Goal: Obtain resource: Obtain resource

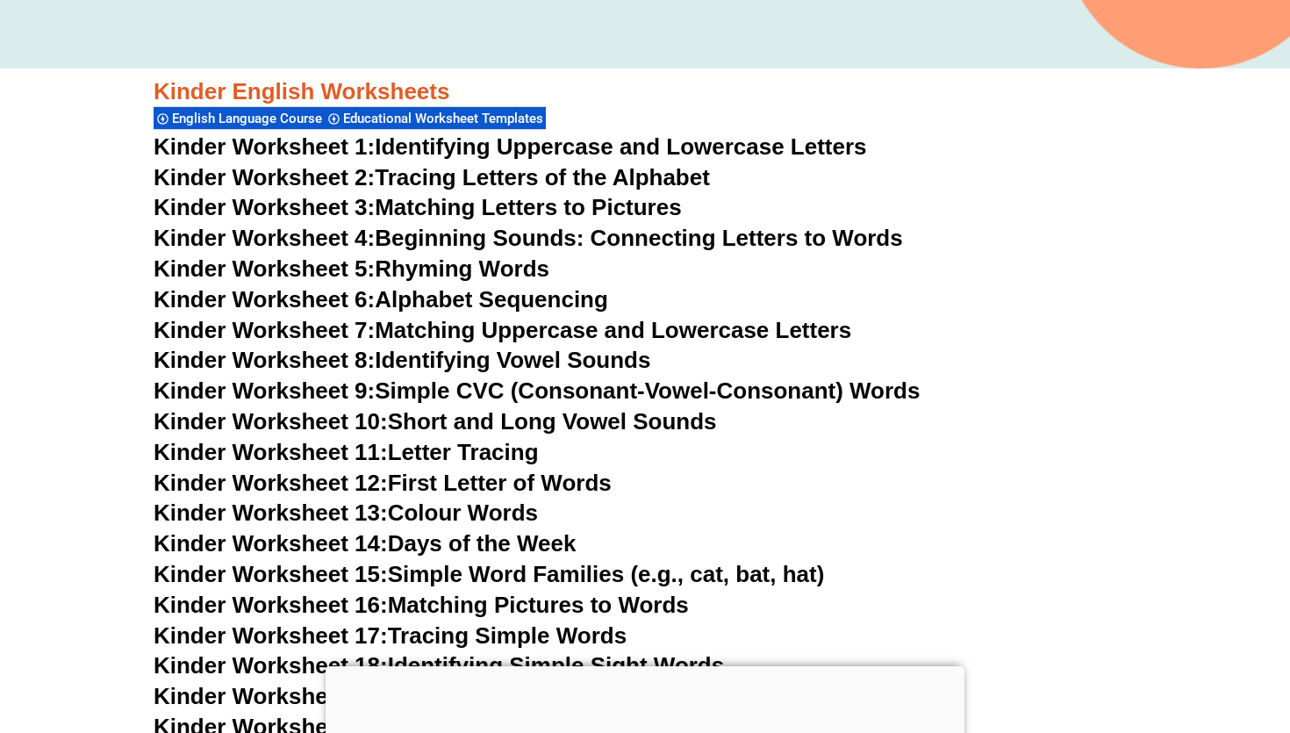
scroll to position [640, 0]
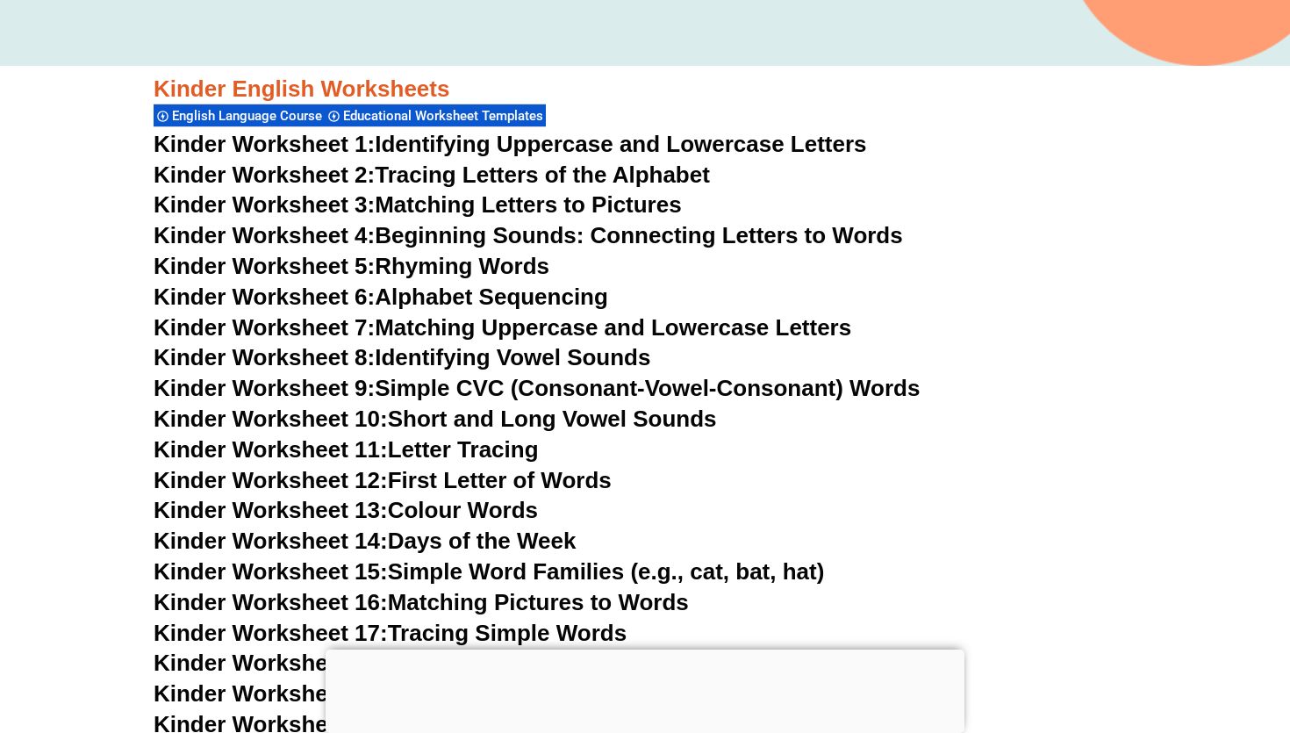
click at [468, 143] on link "Kinder Worksheet 1: Identifying Uppercase and Lowercase Letters" at bounding box center [510, 144] width 713 height 26
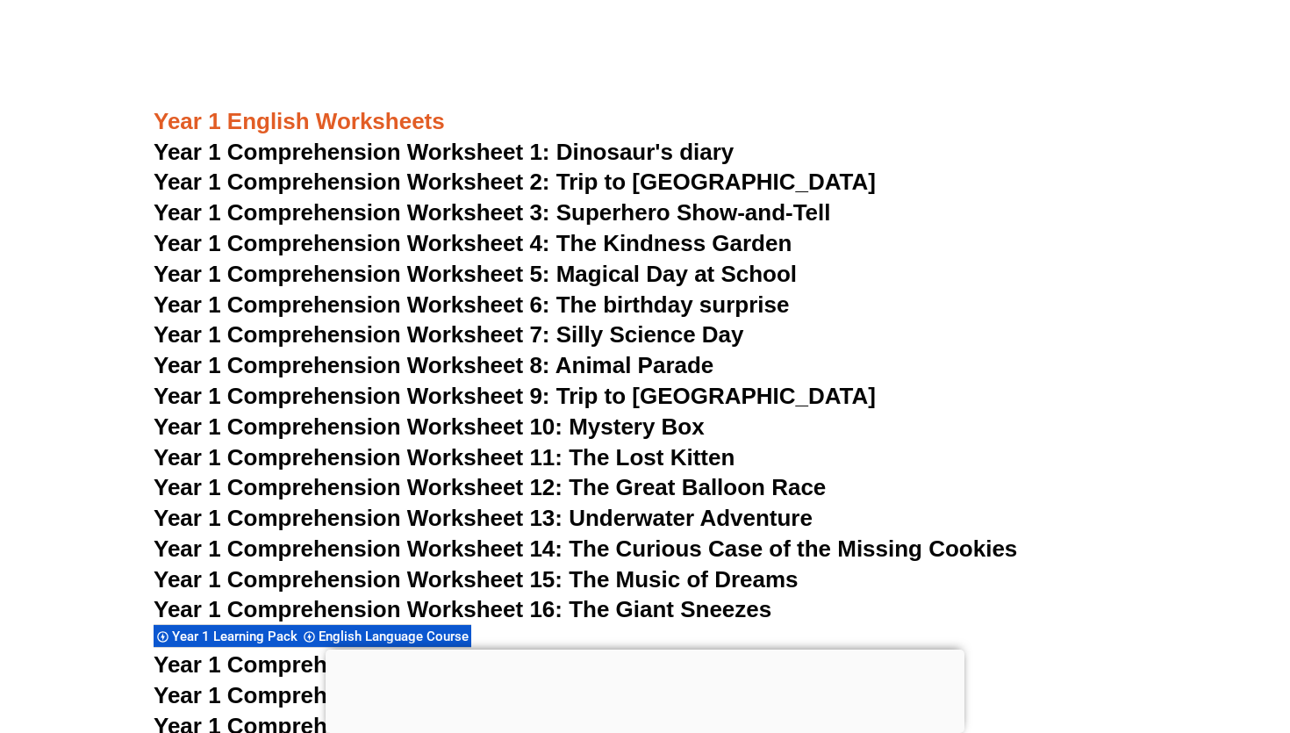
scroll to position [2186, 0]
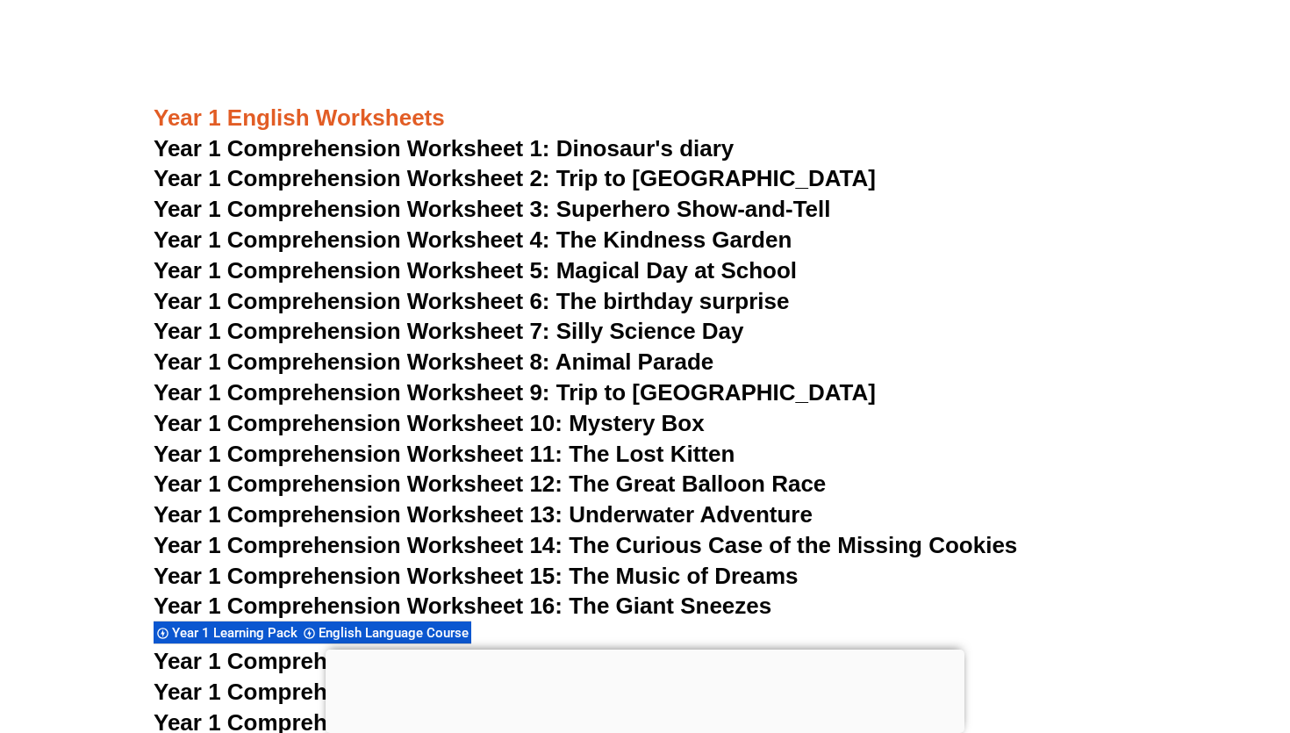
click at [436, 154] on span "Year 1 Comprehension Worksheet 1: Dinosaur's diary" at bounding box center [444, 148] width 580 height 26
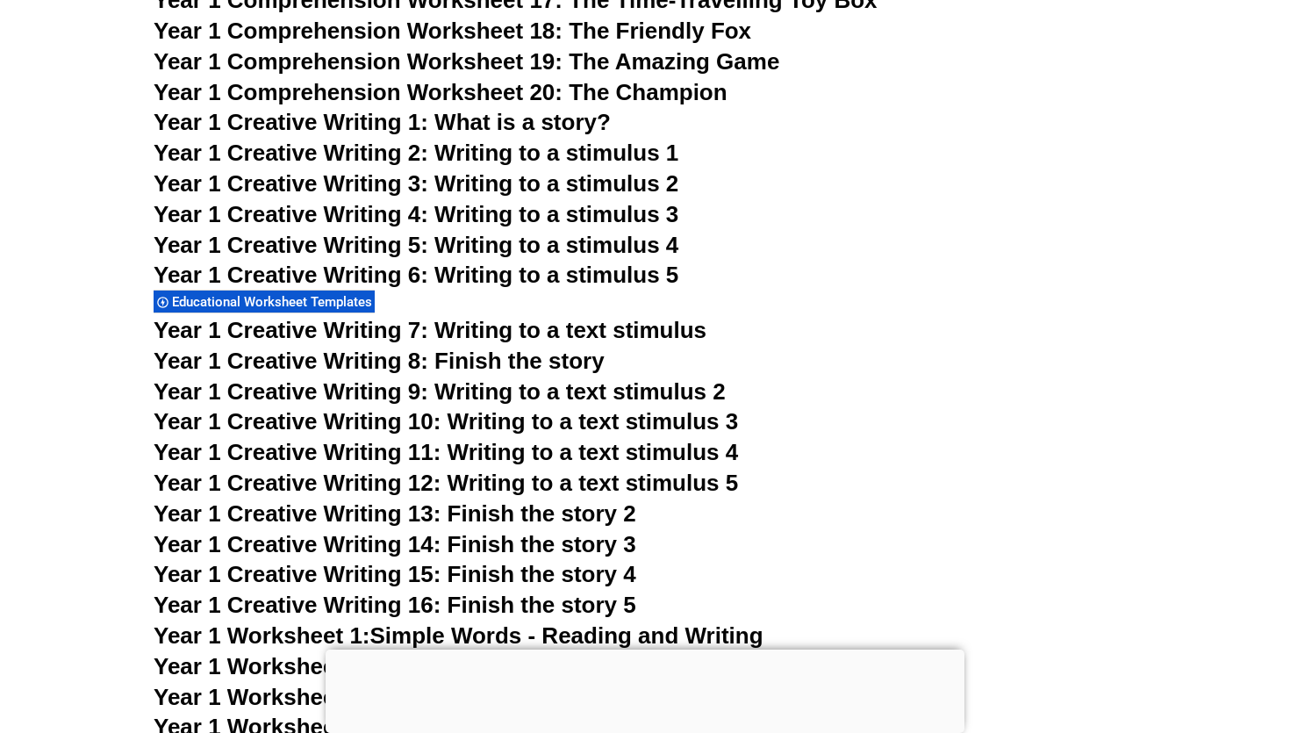
scroll to position [2856, 0]
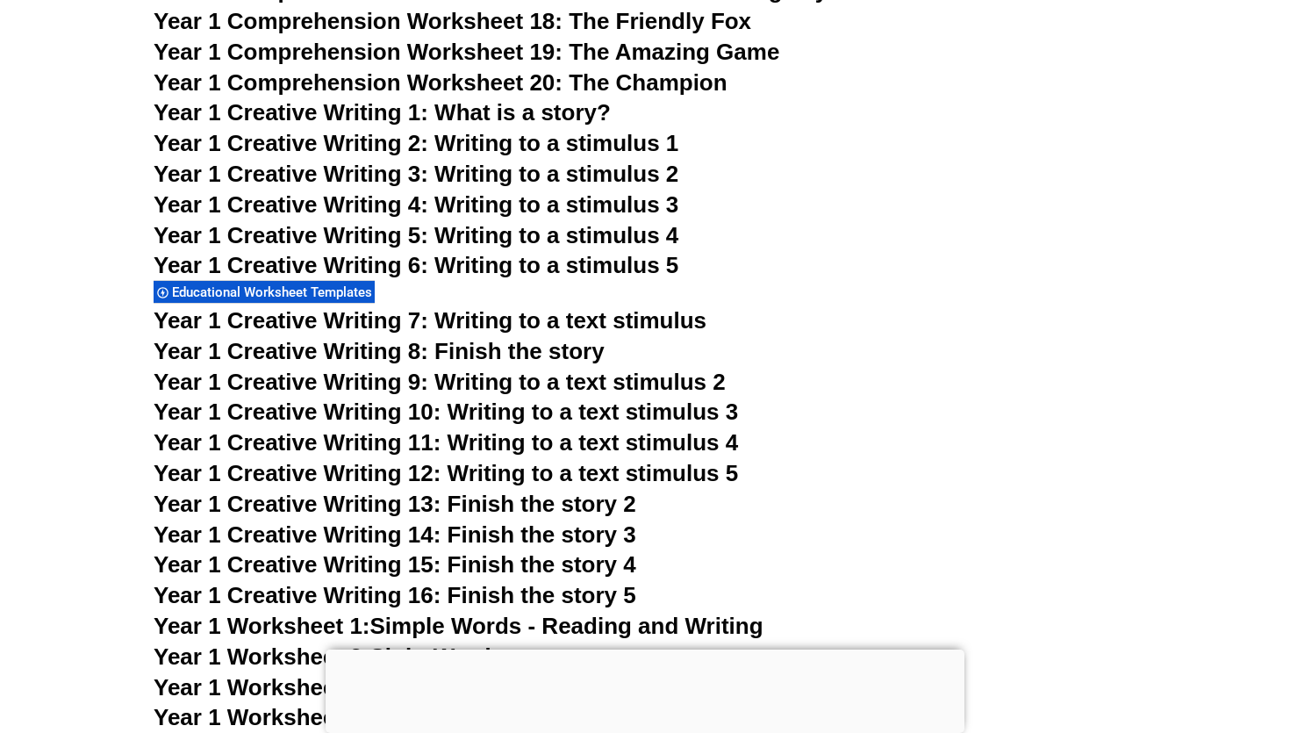
click at [463, 114] on span "Year 1 Creative Writing 1: What is a story?" at bounding box center [382, 112] width 457 height 26
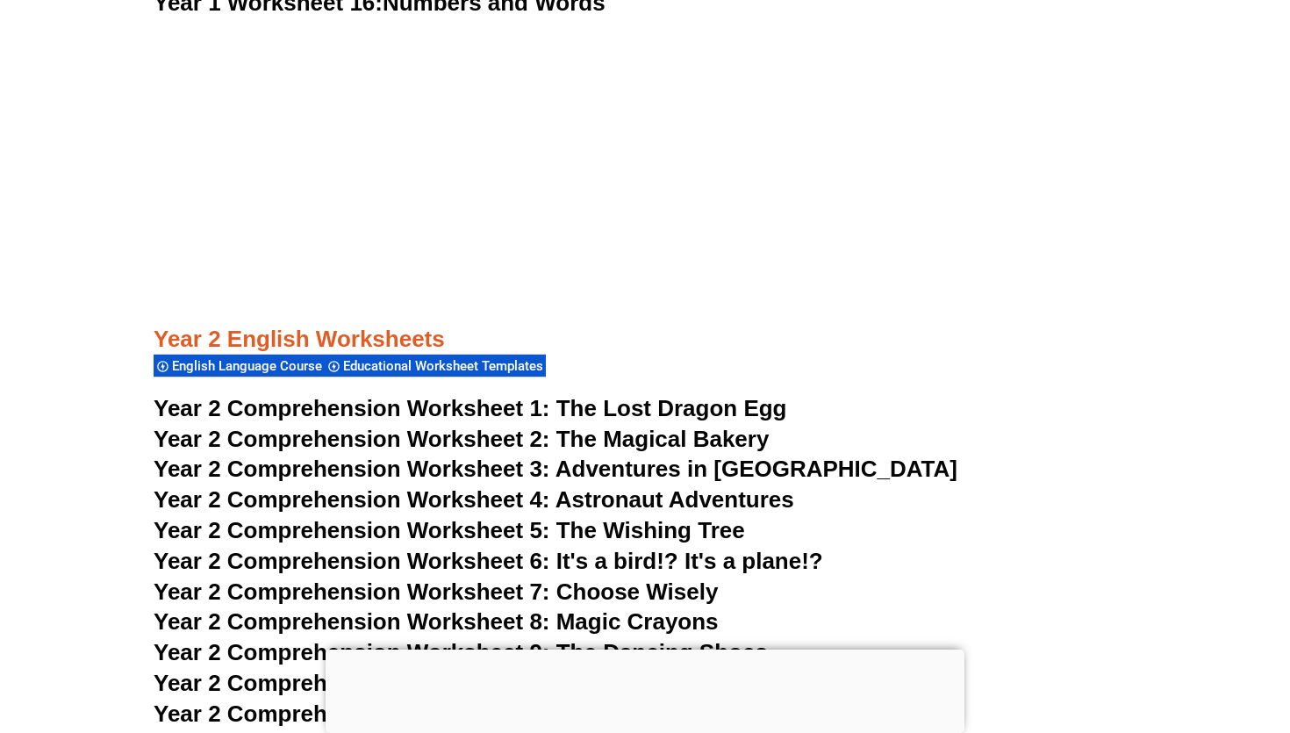
scroll to position [3944, 0]
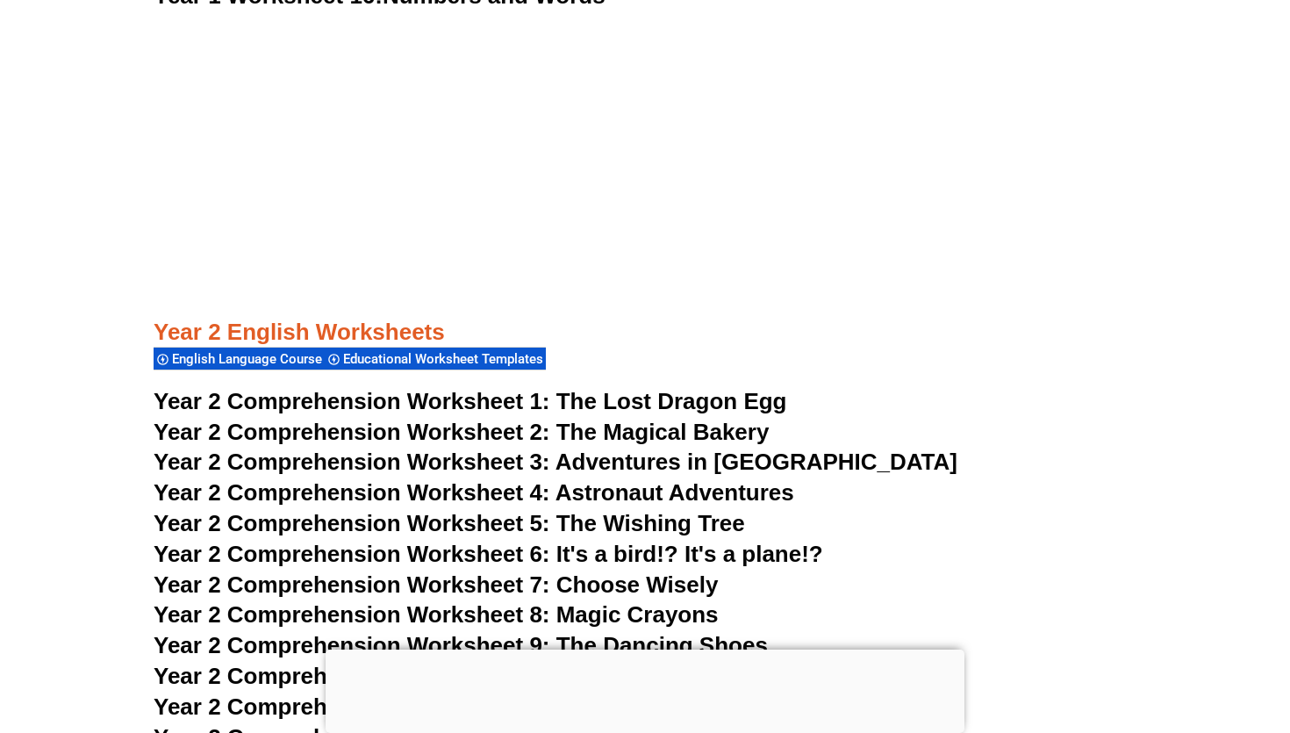
click at [464, 398] on span "Year 2 Comprehension Worksheet 1:" at bounding box center [352, 401] width 397 height 26
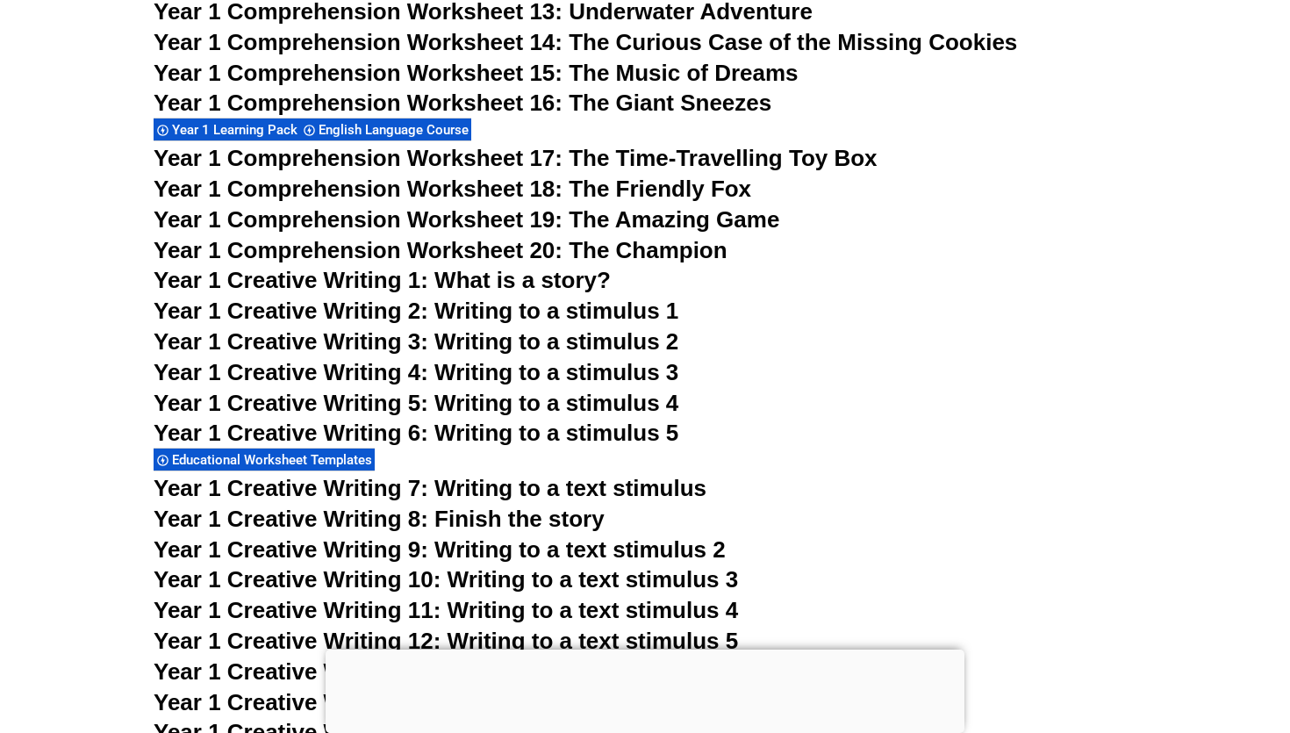
scroll to position [2686, 0]
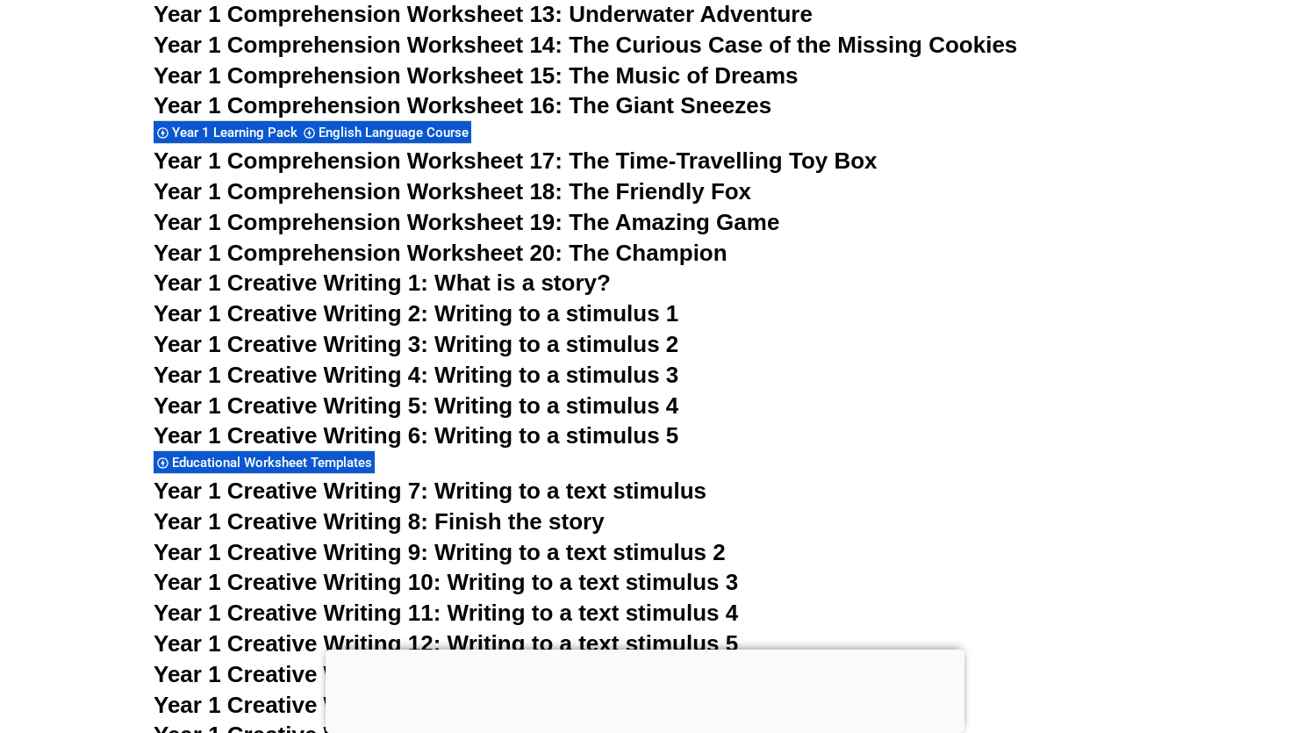
click at [510, 157] on span "Year 1 Comprehension Worksheet 17: The Time-Travelling Toy Box" at bounding box center [516, 160] width 724 height 26
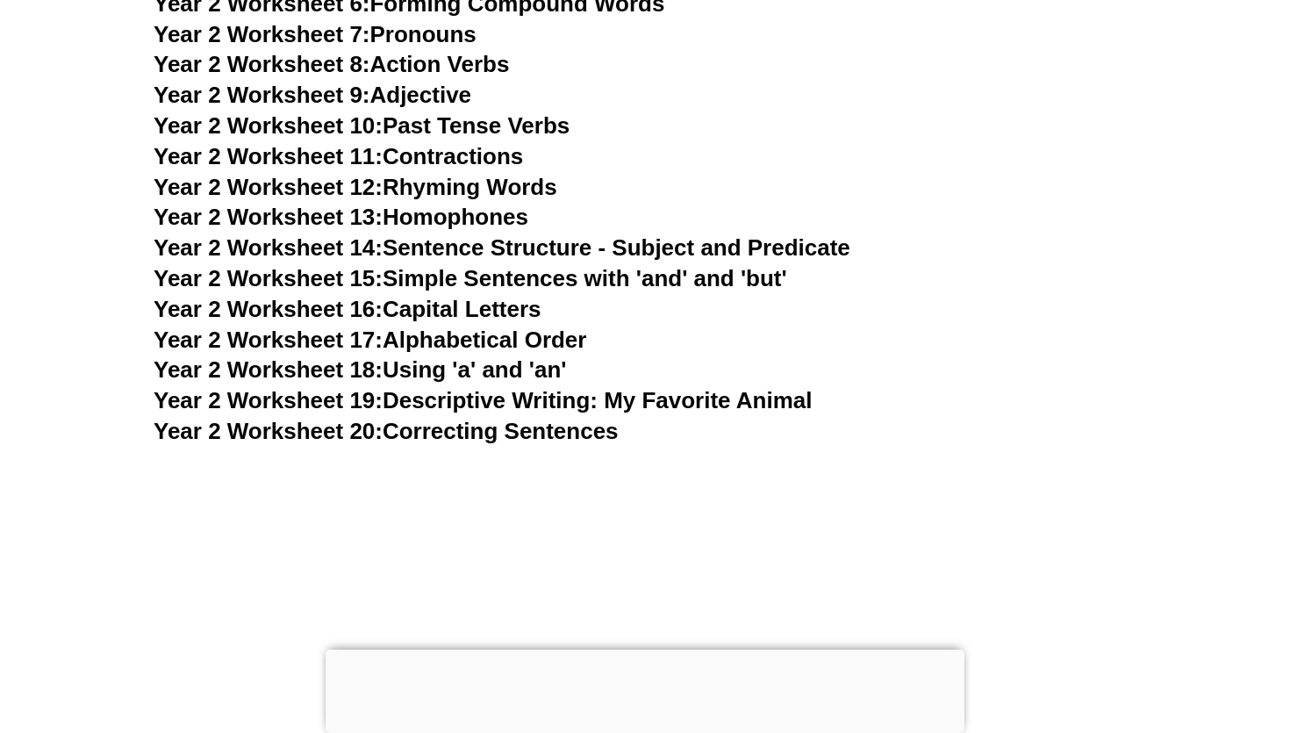
scroll to position [5104, 0]
click at [439, 283] on link "Year 2 Worksheet 15: Simple Sentences with 'and' and 'but'" at bounding box center [470, 279] width 633 height 26
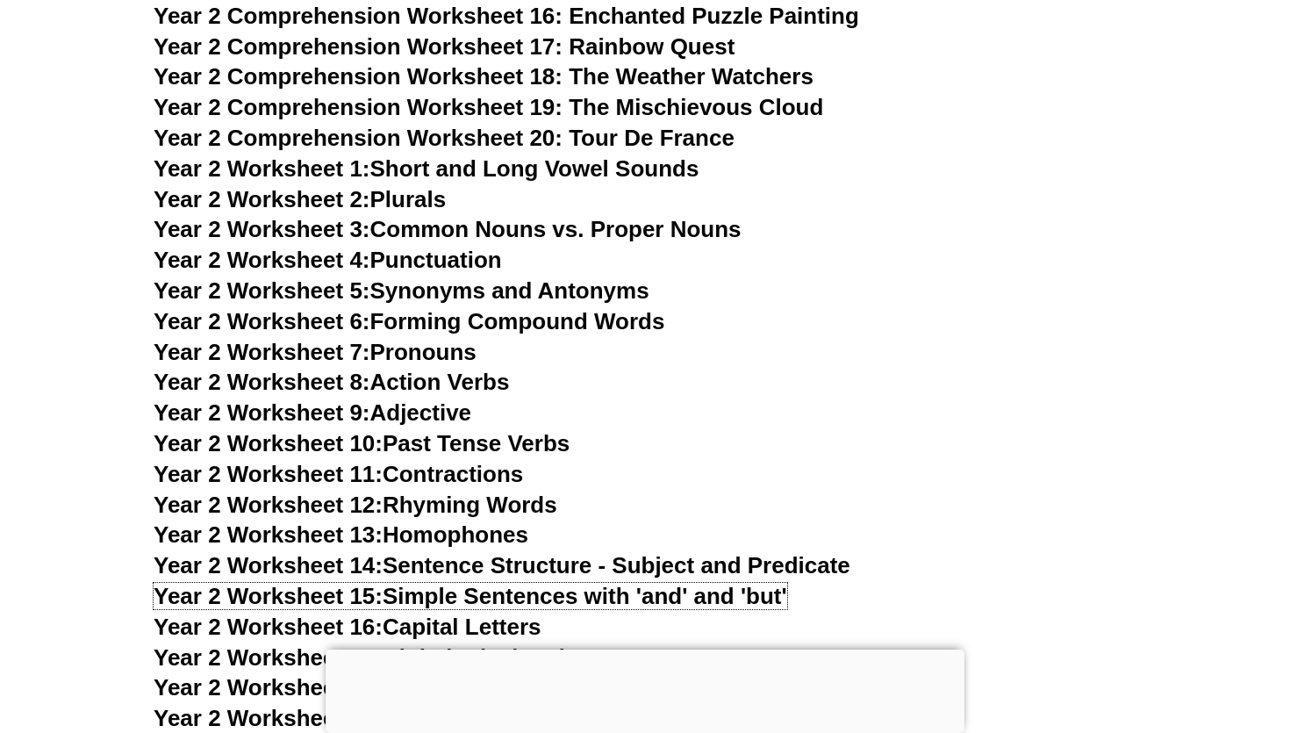
scroll to position [4784, 0]
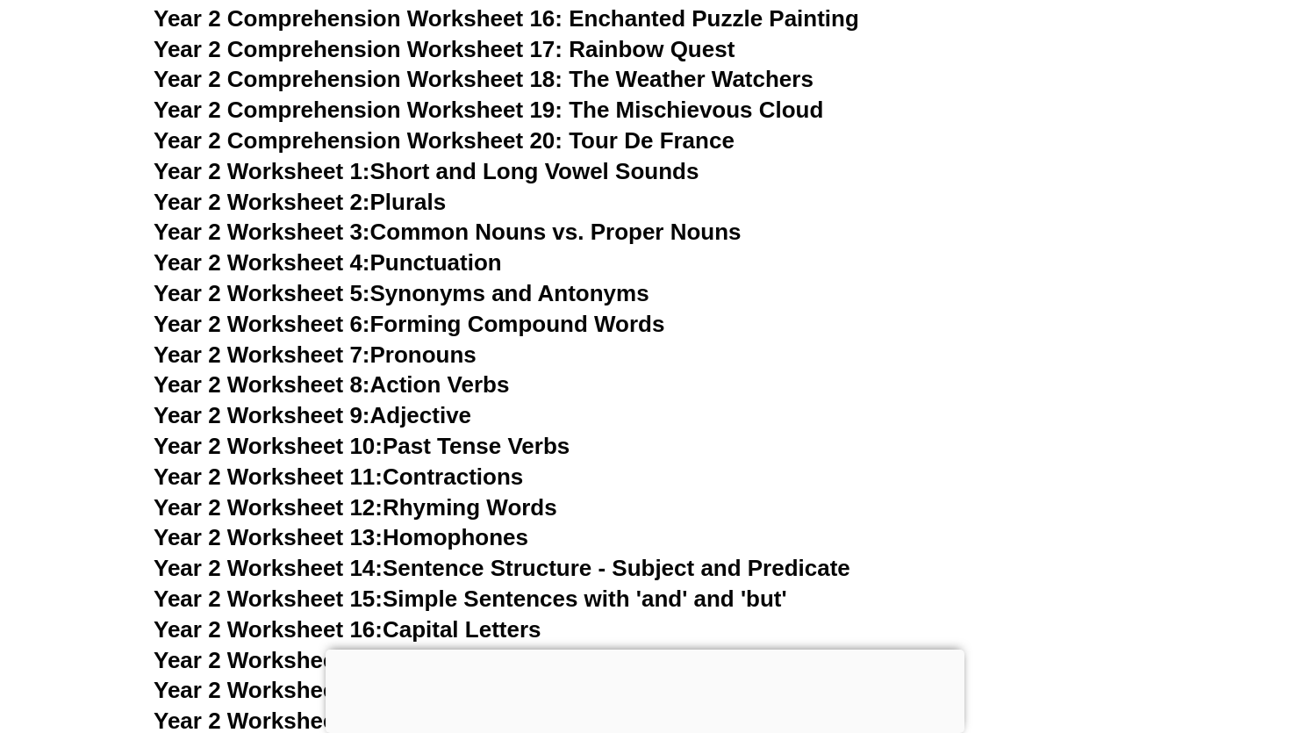
click at [412, 195] on link "Year 2 Worksheet 2: Plurals" at bounding box center [300, 202] width 292 height 26
click at [476, 257] on link "Year 2 Worksheet 4: Punctuation" at bounding box center [328, 262] width 348 height 26
click at [554, 290] on link "Year 2 Worksheet 5: Synonyms and Antonyms" at bounding box center [402, 293] width 496 height 26
click at [474, 386] on link "Year 2 Worksheet 8: Action Verbs" at bounding box center [331, 384] width 355 height 26
click at [445, 361] on link "Year 2 Worksheet 7: Pronouns" at bounding box center [315, 354] width 323 height 26
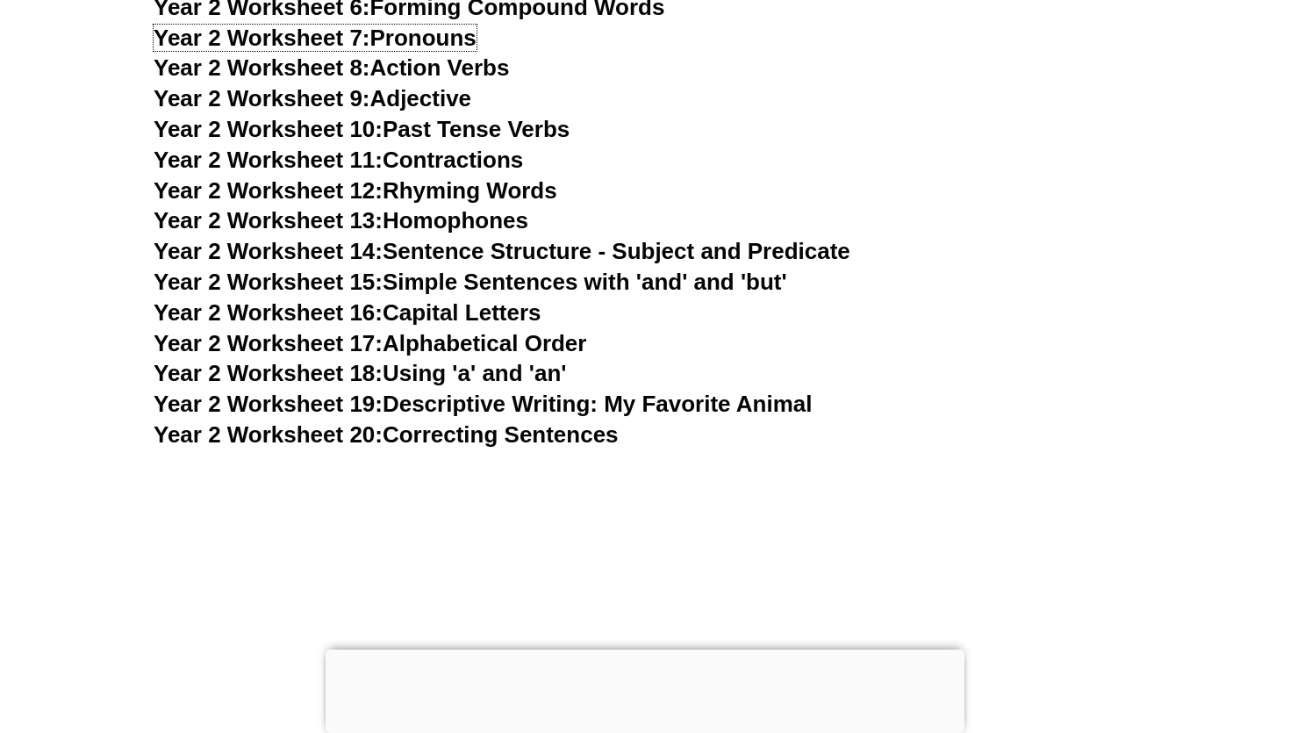
scroll to position [5103, 0]
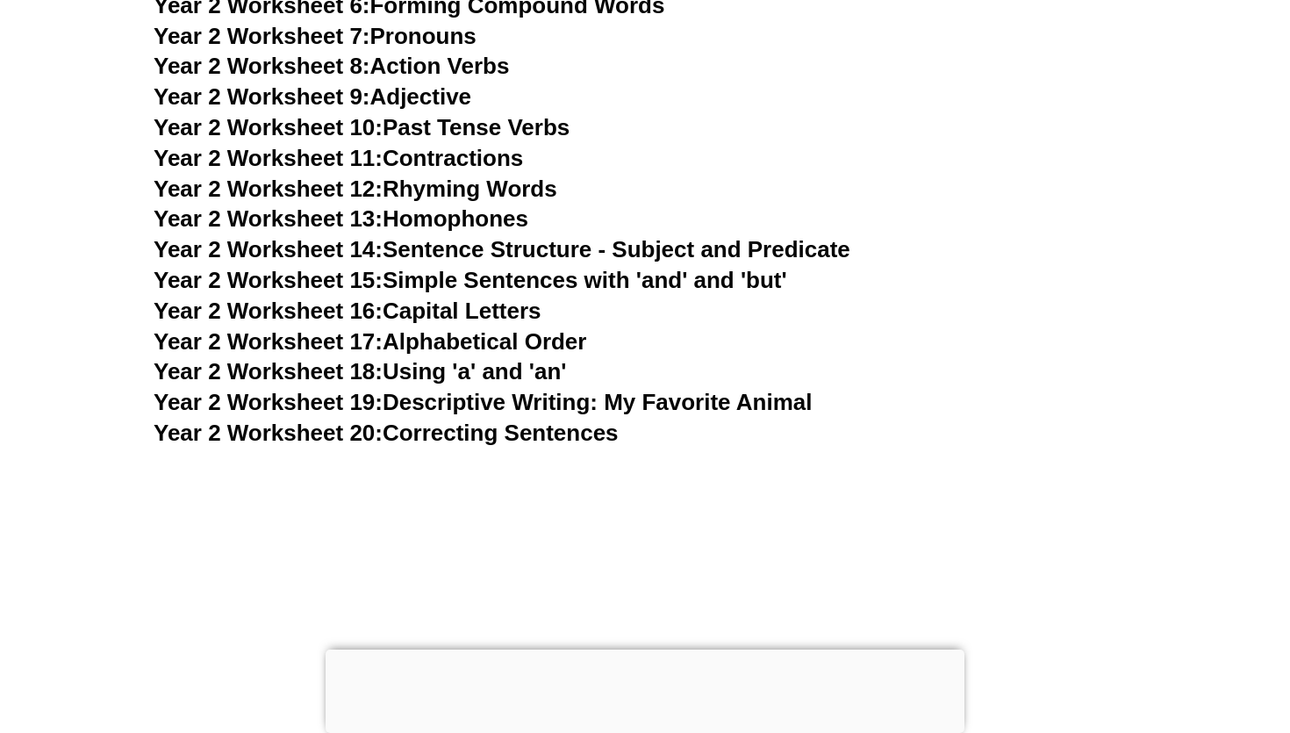
click at [514, 376] on link "Year 2 Worksheet 18: Using 'a' and 'an'" at bounding box center [360, 371] width 412 height 26
click at [492, 433] on link "Year 2 Worksheet 20: Correcting Sentences" at bounding box center [386, 432] width 465 height 26
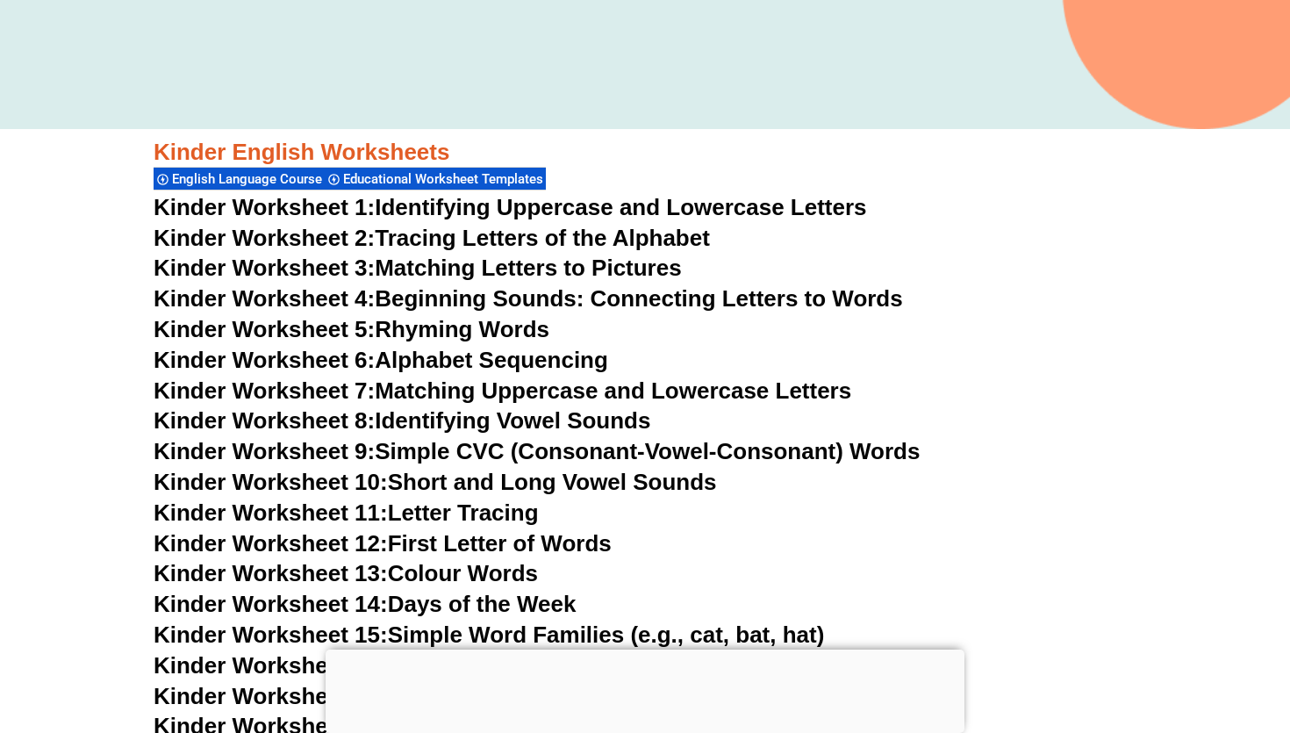
scroll to position [574, 0]
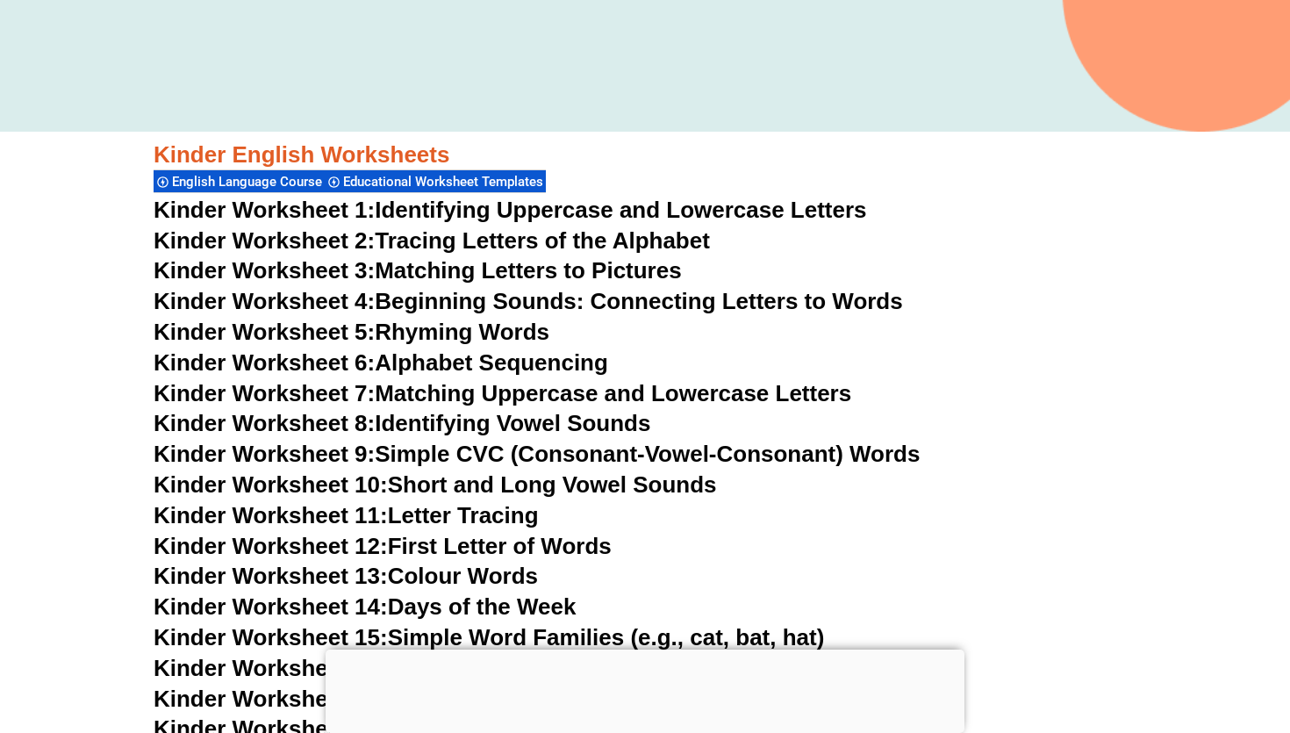
click at [582, 238] on link "Kinder Worksheet 2: Tracing Letters of the Alphabet" at bounding box center [432, 240] width 556 height 26
click at [480, 205] on link "Kinder Worksheet 1: Identifying Uppercase and Lowercase Letters" at bounding box center [510, 210] width 713 height 26
click at [548, 359] on link "Kinder Worksheet 6: Alphabet Sequencing" at bounding box center [381, 362] width 454 height 26
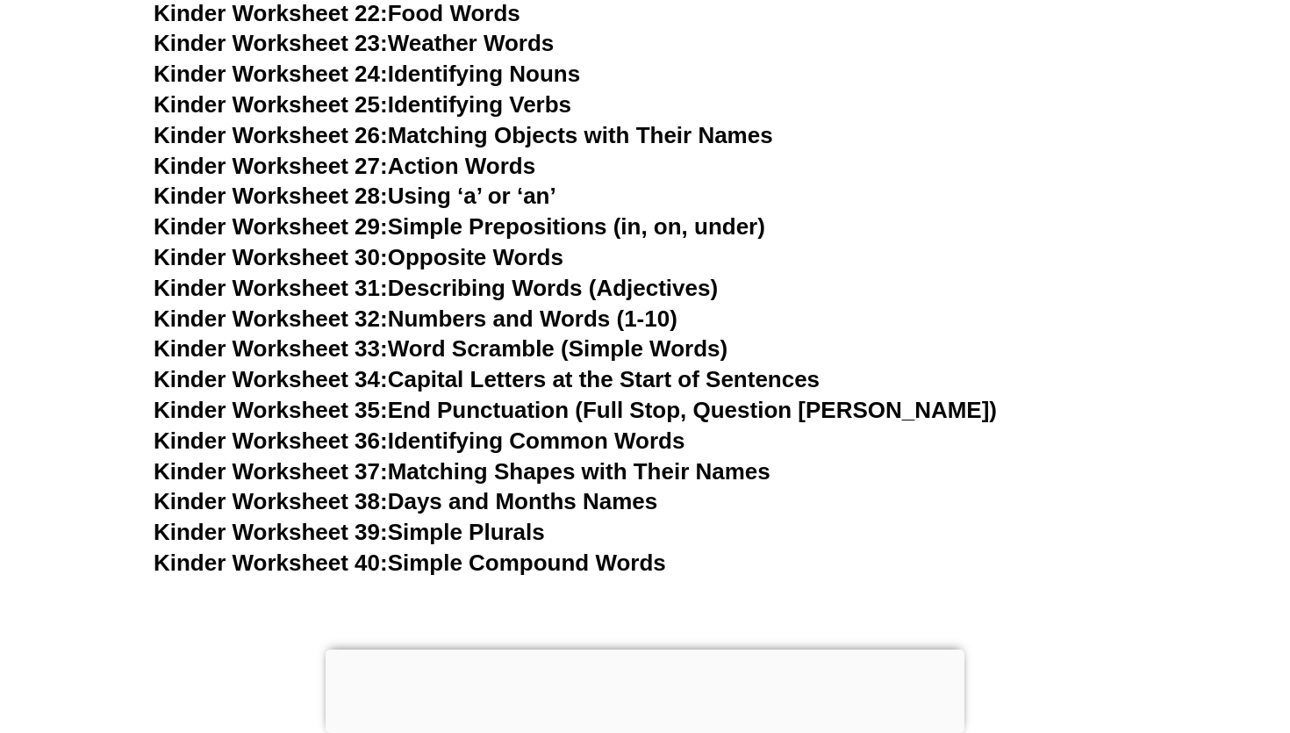
scroll to position [1436, 0]
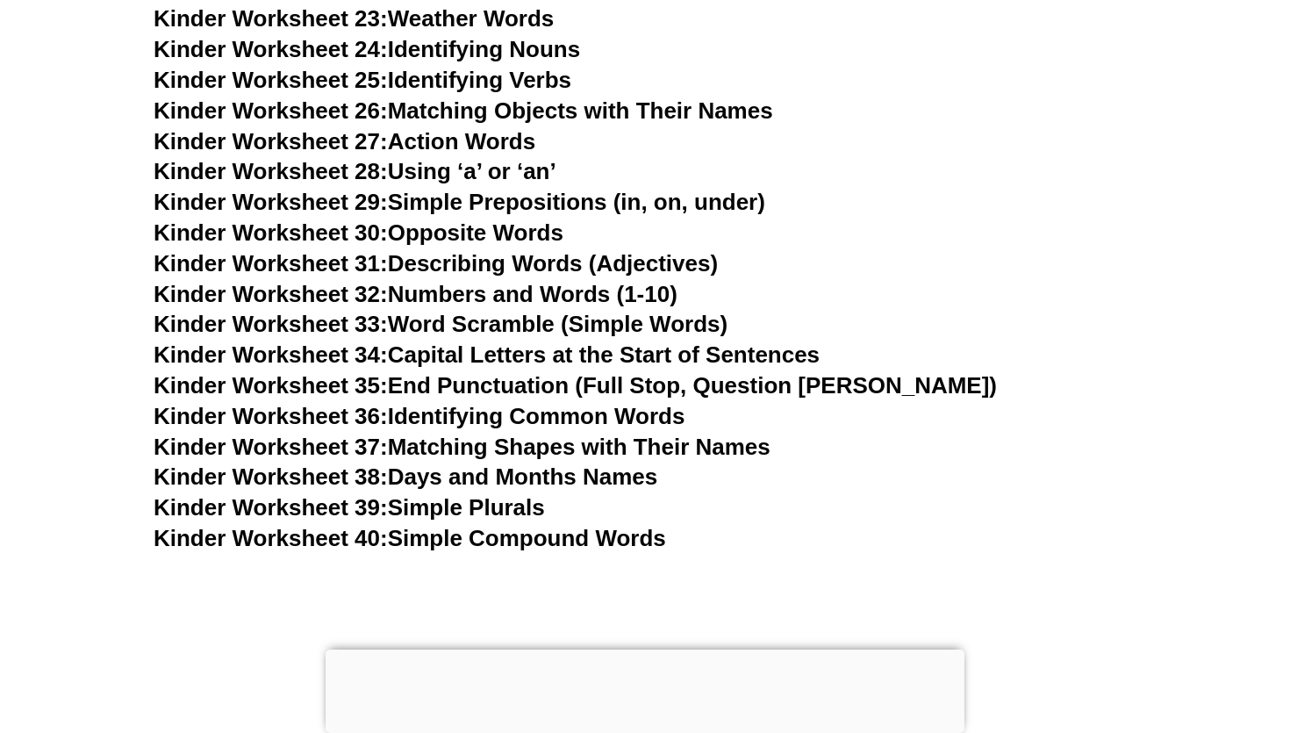
click at [533, 172] on link "Kinder Worksheet 28: Using ‘a’ or ‘an’" at bounding box center [355, 171] width 403 height 26
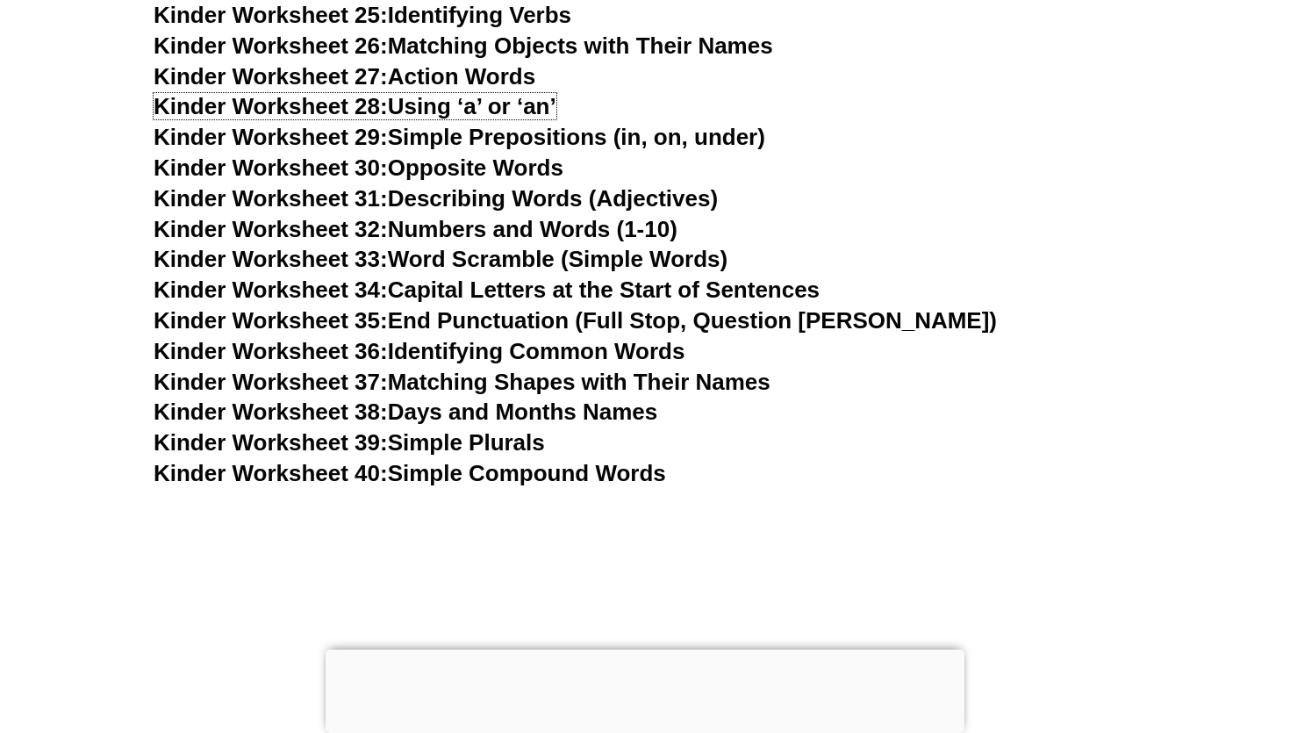
scroll to position [1505, 0]
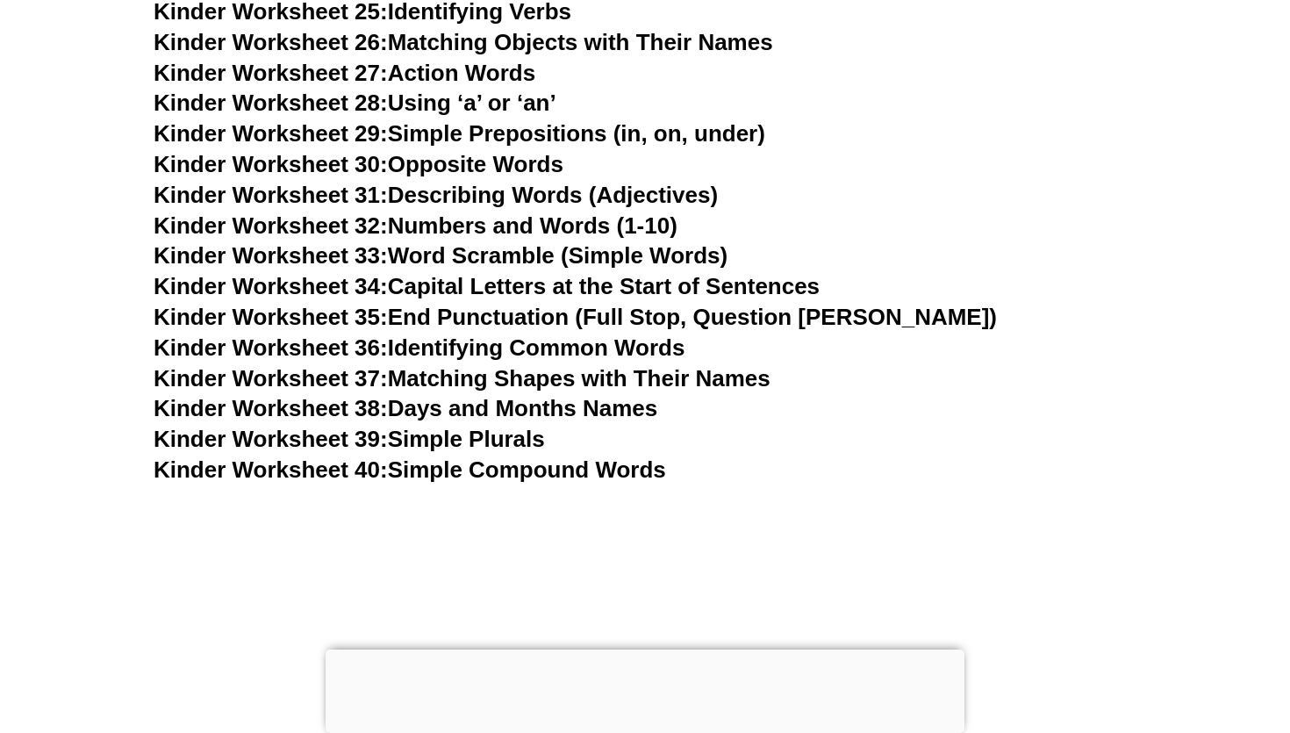
click at [609, 311] on link "Kinder Worksheet 35: End Punctuation (Full Stop, Question [PERSON_NAME])" at bounding box center [575, 317] width 843 height 26
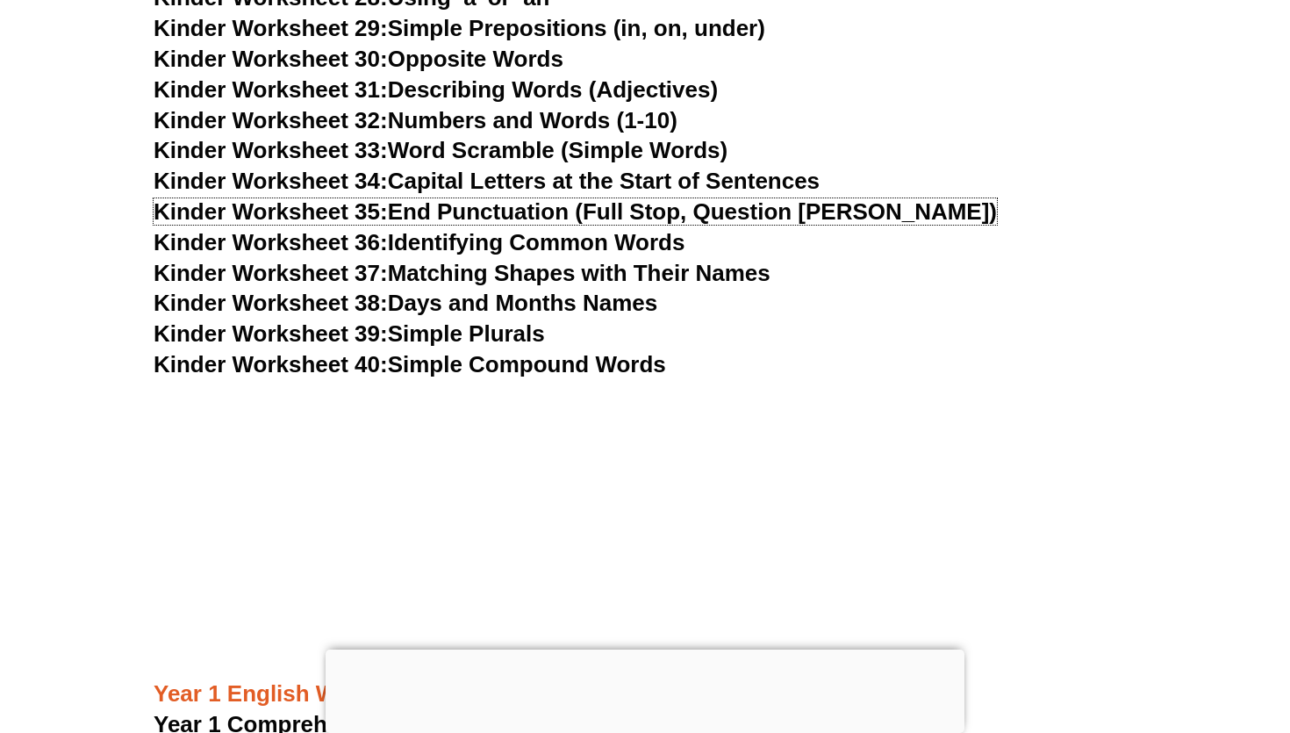
scroll to position [1611, 0]
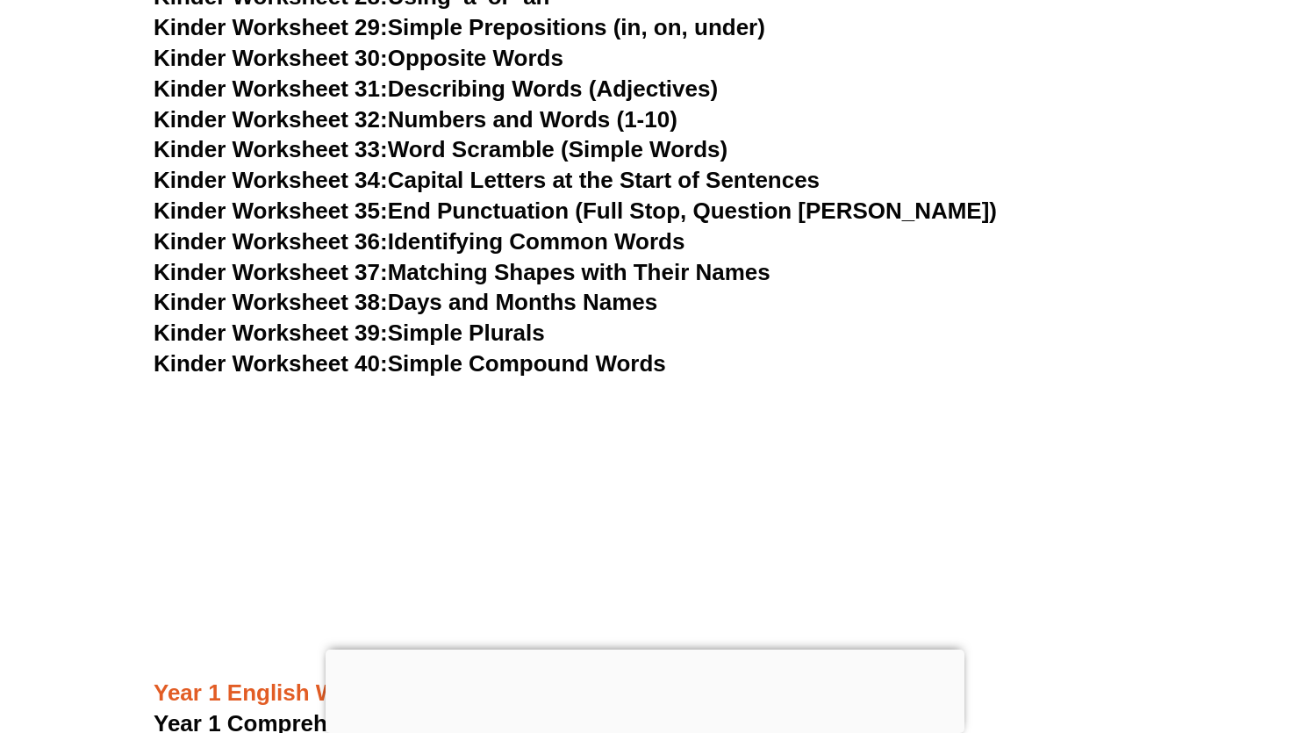
click at [533, 327] on link "Kinder Worksheet 39: Simple Plurals" at bounding box center [349, 332] width 391 height 26
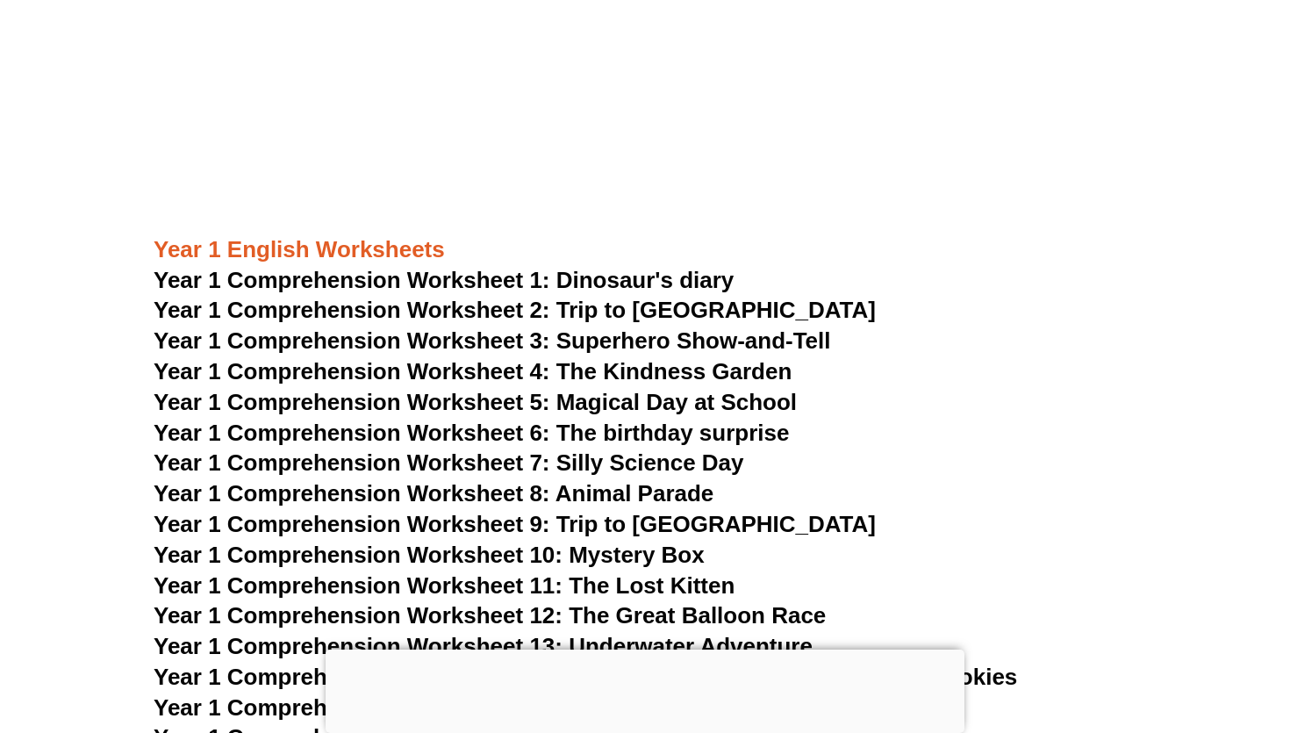
scroll to position [2072, 0]
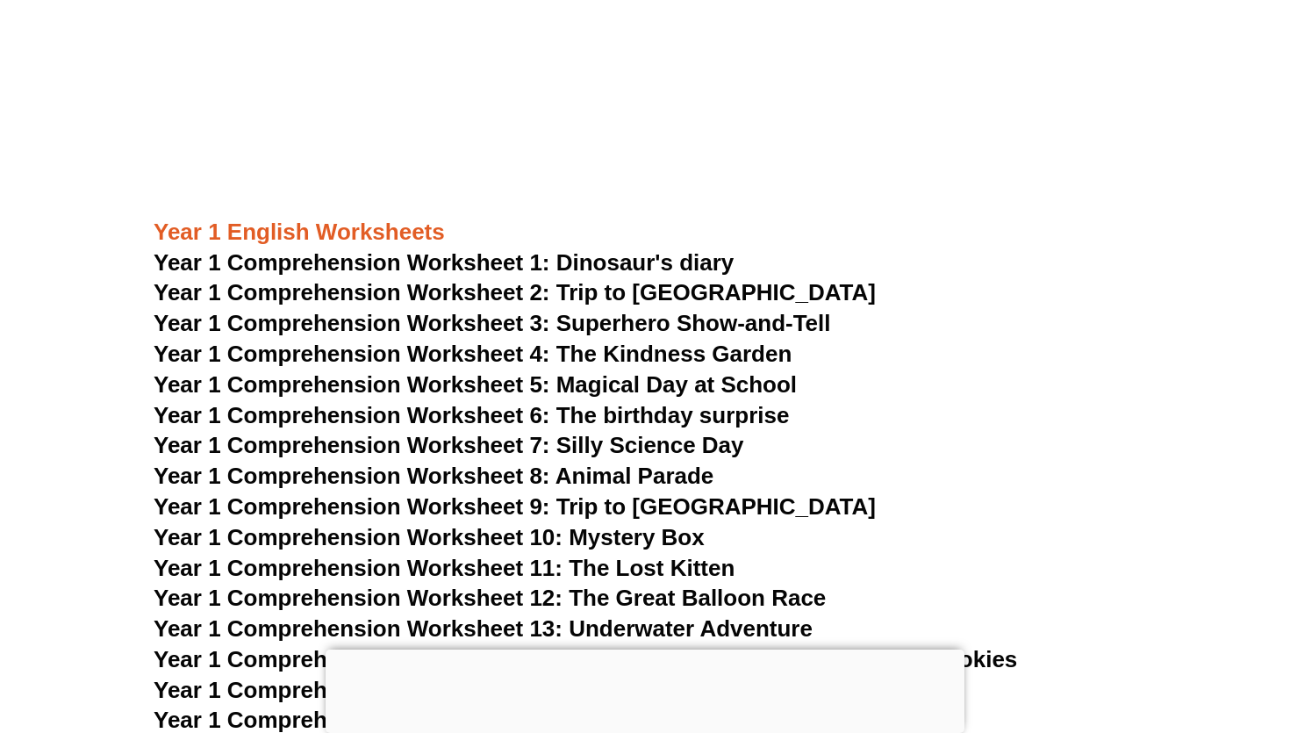
click at [623, 291] on span "Year 1 Comprehension Worksheet 2: Trip to [GEOGRAPHIC_DATA]" at bounding box center [515, 292] width 722 height 26
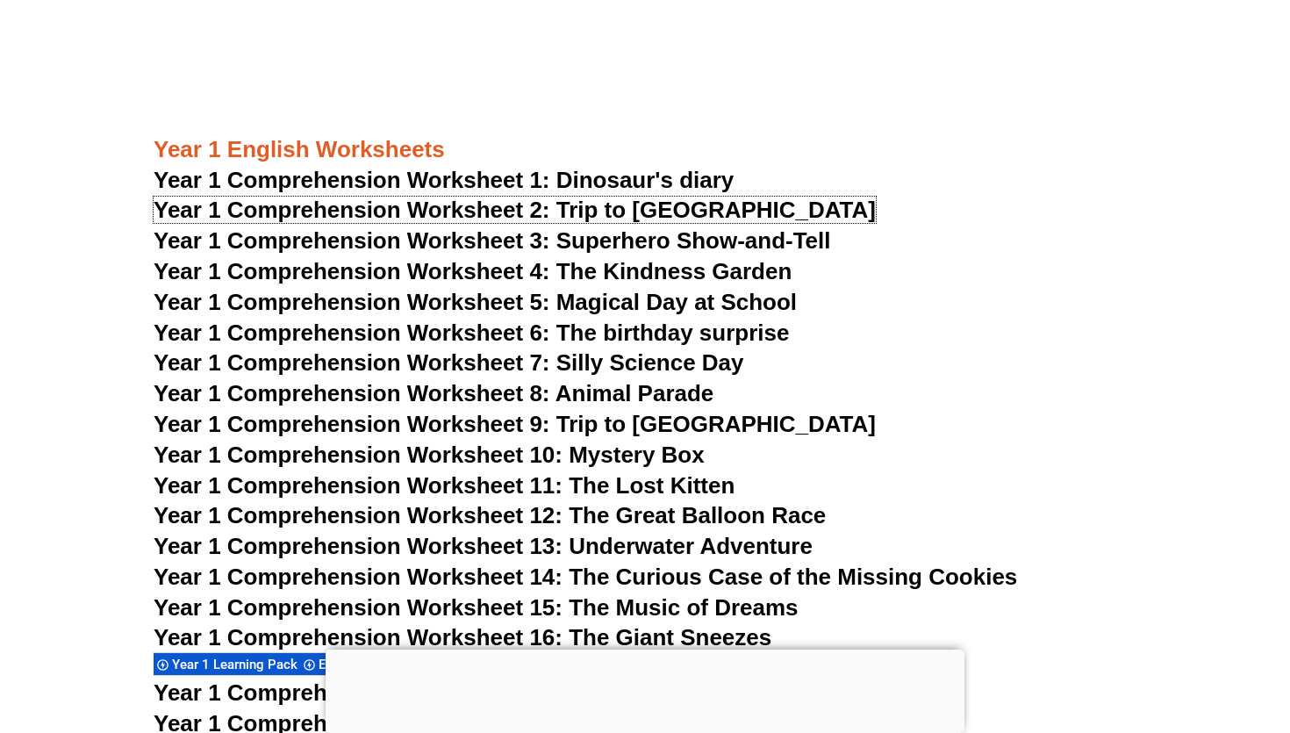
scroll to position [2165, 0]
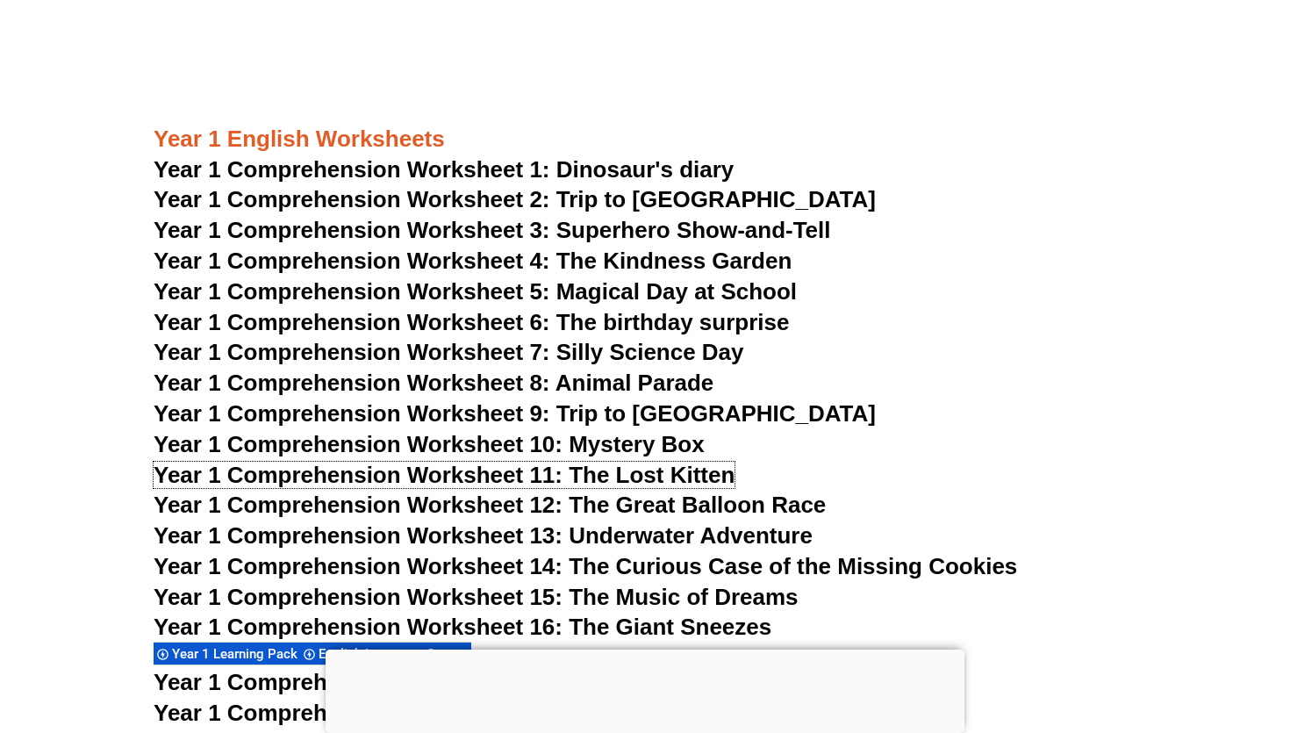
click at [683, 472] on span "Year 1 Comprehension Worksheet 11: The Lost Kitten" at bounding box center [444, 475] width 581 height 26
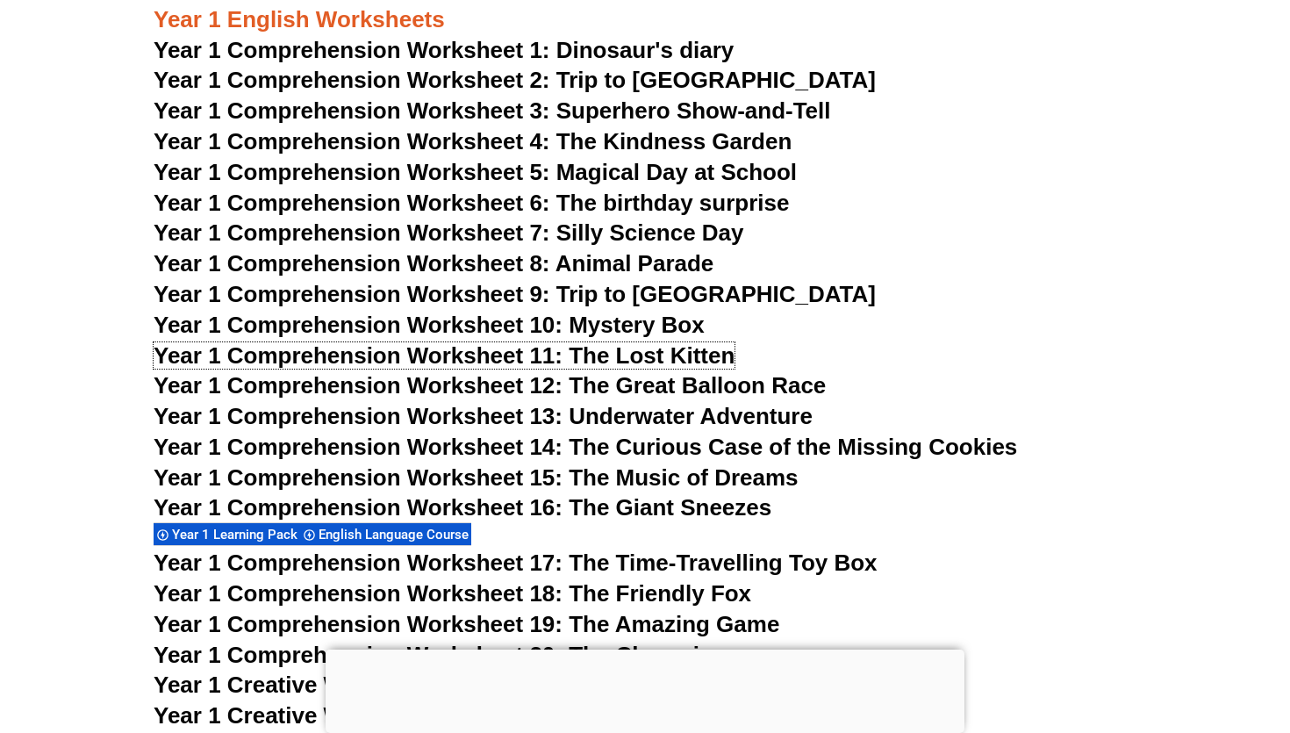
scroll to position [2285, 0]
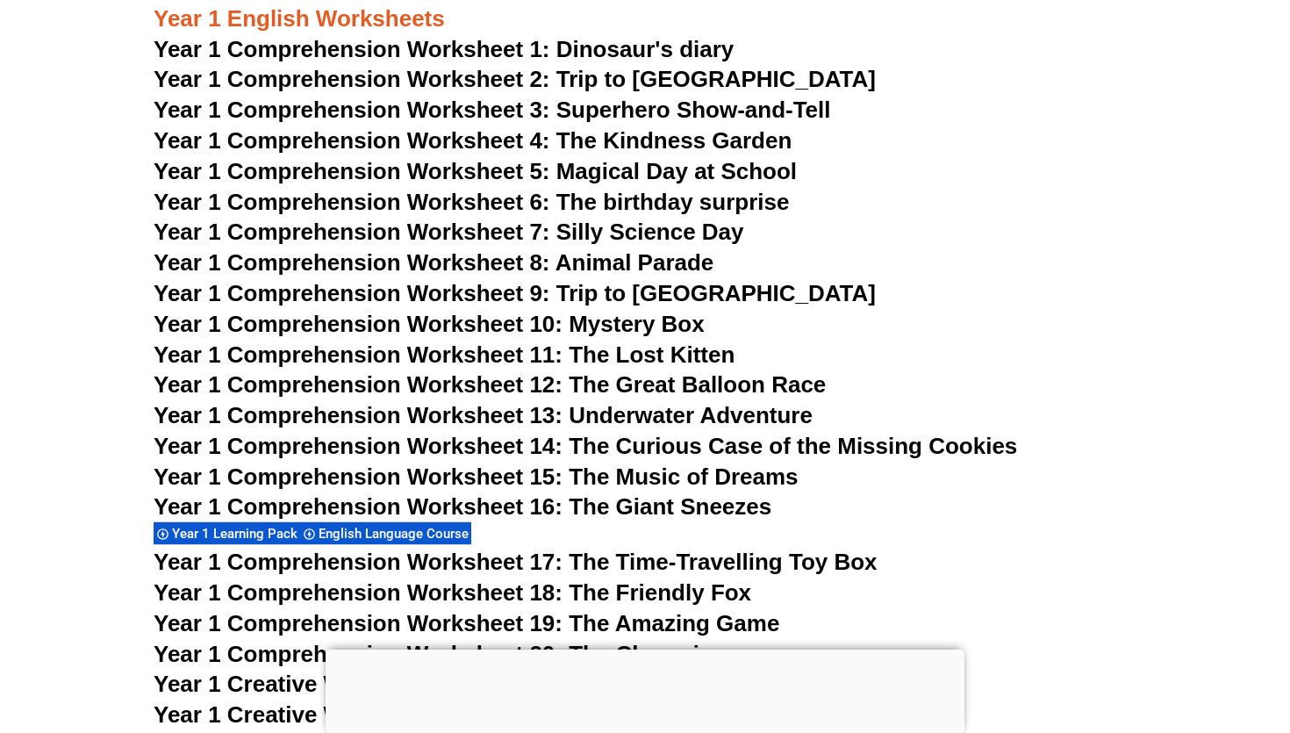
click at [615, 263] on span "Year 1 Comprehension Worksheet 8: Animal Parade" at bounding box center [434, 262] width 560 height 26
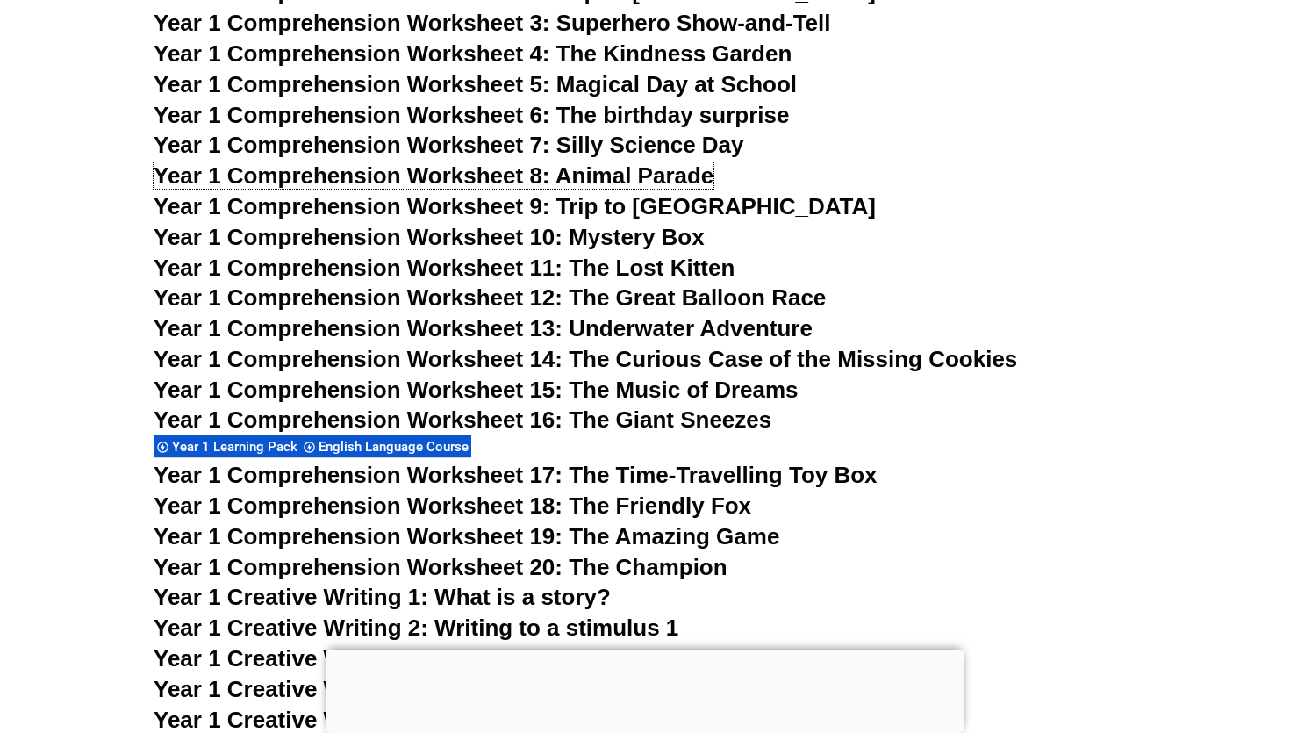
scroll to position [2374, 0]
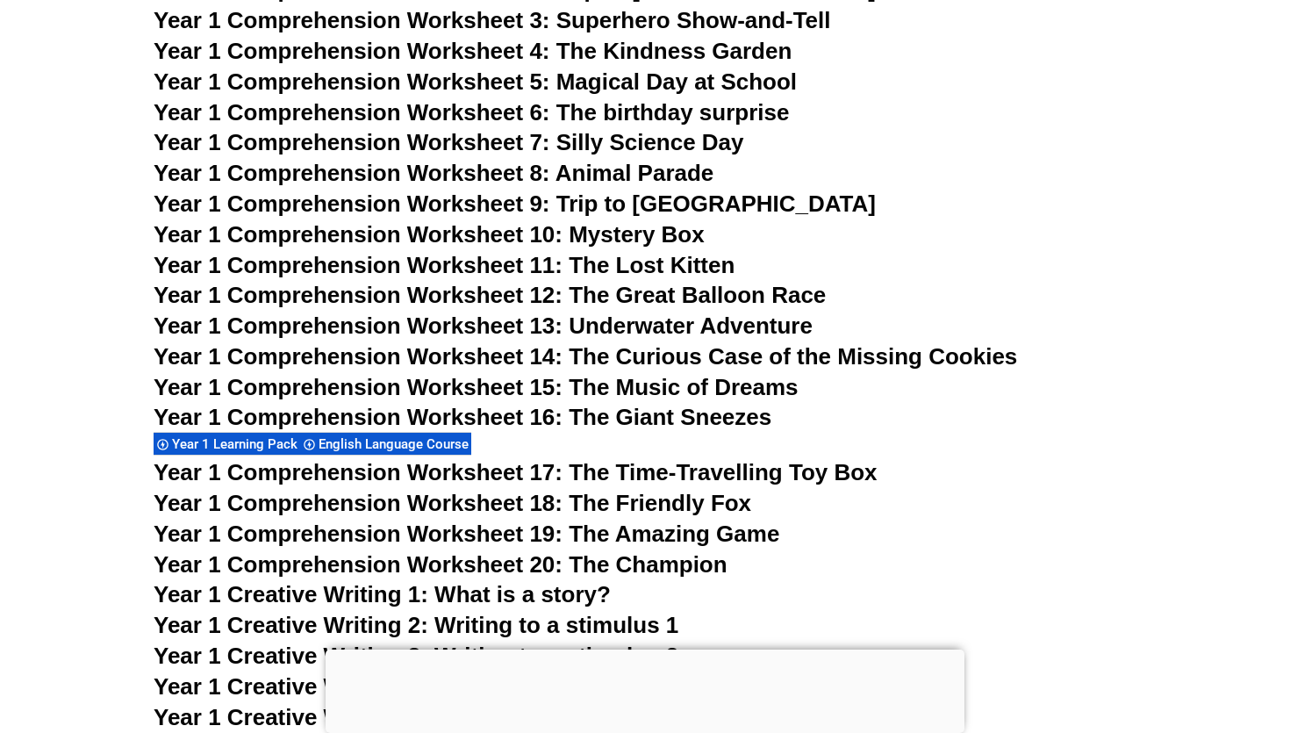
click at [659, 503] on span "Year 1 Comprehension Worksheet 18: The Friendly Fox" at bounding box center [453, 503] width 598 height 26
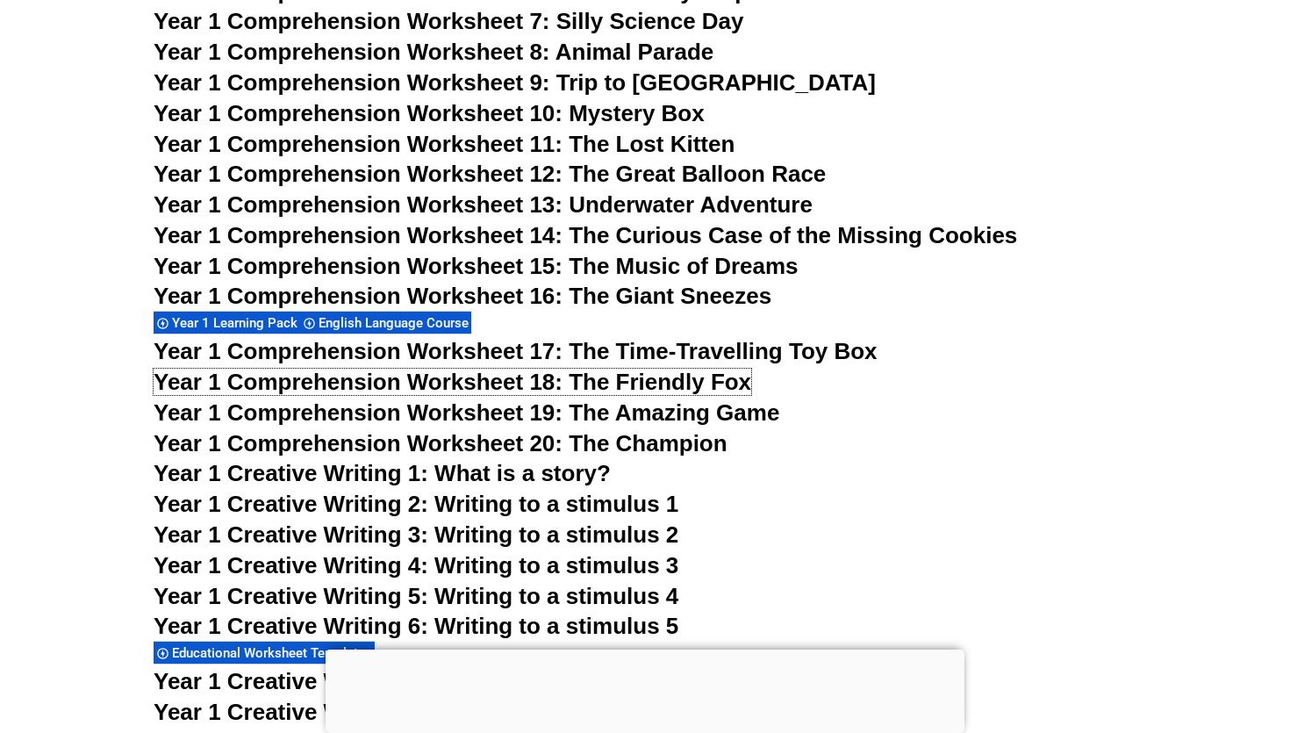
scroll to position [2494, 0]
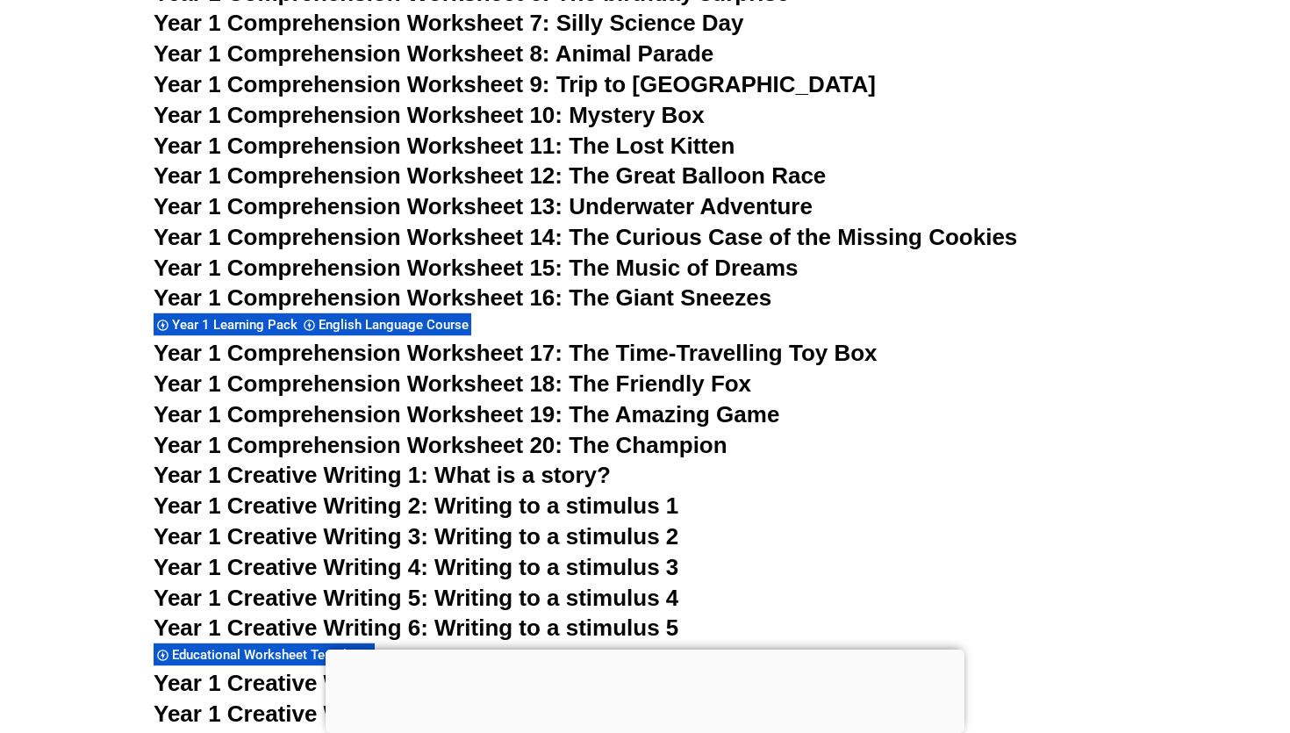
click at [505, 504] on span "Year 1 Creative Writing 2: Writing to a stimulus 1" at bounding box center [416, 505] width 525 height 26
click at [517, 447] on span "Year 1 Comprehension Worksheet 20: The Champion" at bounding box center [441, 445] width 574 height 26
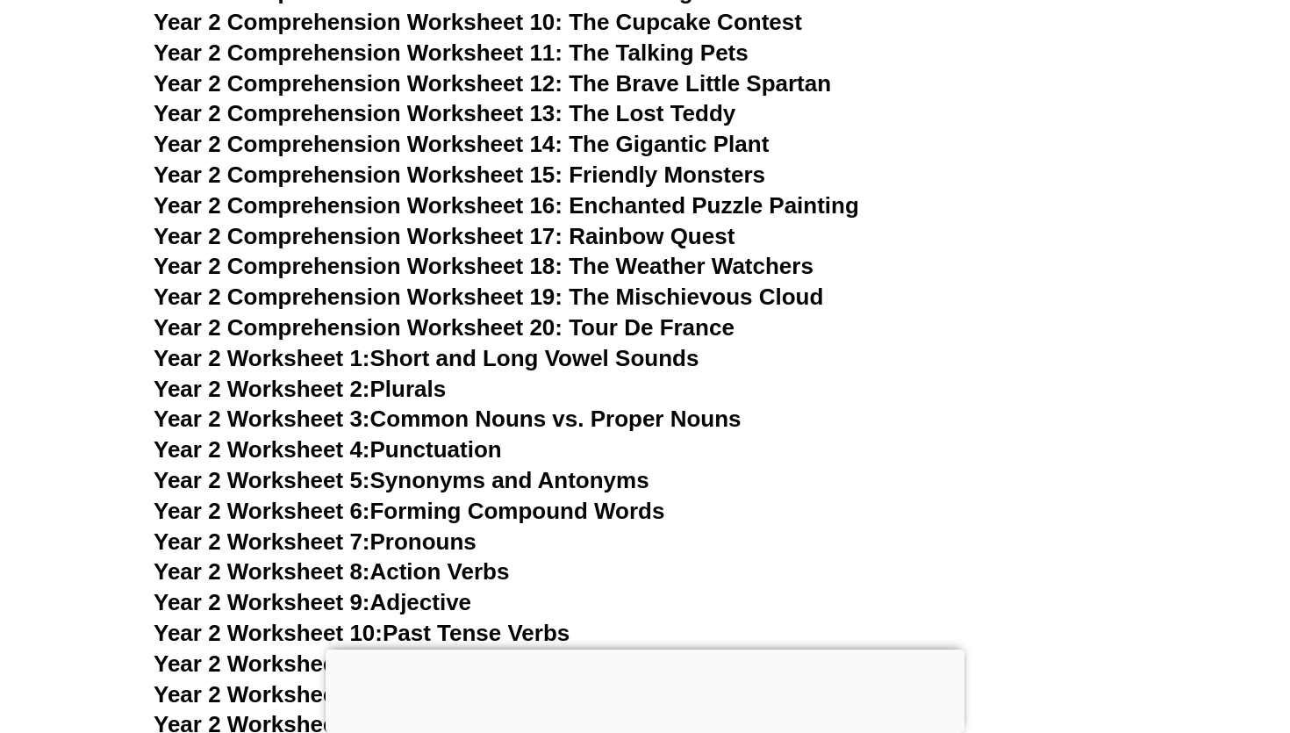
scroll to position [4597, 0]
click at [608, 365] on link "Year 2 Worksheet 1: Short and Long Vowel Sounds" at bounding box center [426, 359] width 545 height 26
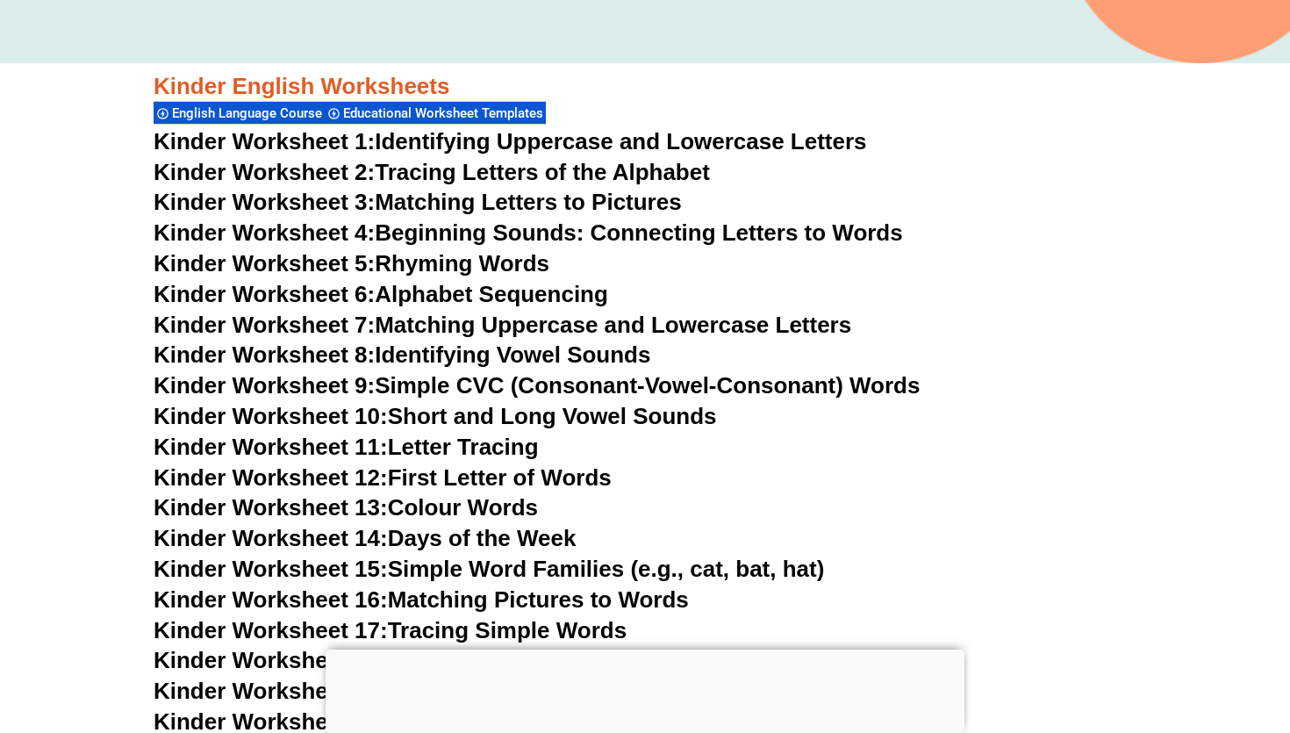
scroll to position [640, 0]
